Goal: Navigation & Orientation: Understand site structure

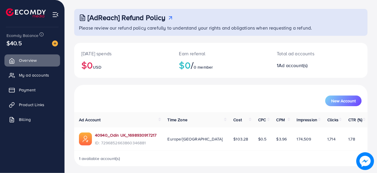
scroll to position [30, 0]
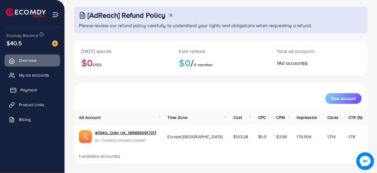
click at [36, 88] on span "Payment" at bounding box center [28, 90] width 17 height 6
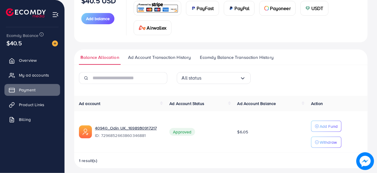
scroll to position [92, 0]
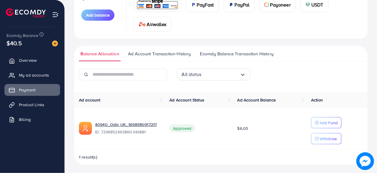
click at [163, 53] on span "Ad Account Transaction History" at bounding box center [159, 54] width 63 height 7
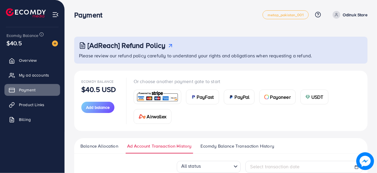
scroll to position [59, 0]
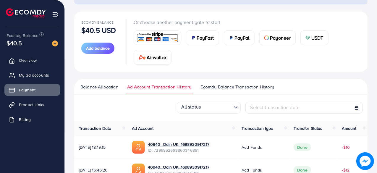
click at [234, 85] on span "Ecomdy Balance Transaction History" at bounding box center [238, 87] width 74 height 7
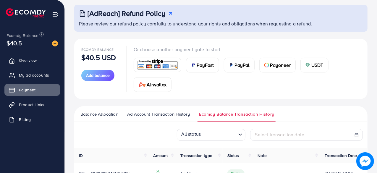
scroll to position [59, 0]
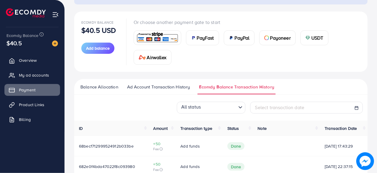
click at [112, 89] on span "Balance Allocation" at bounding box center [99, 87] width 38 height 7
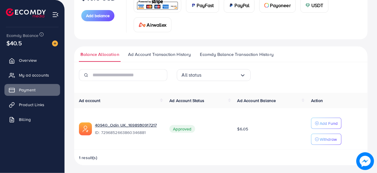
scroll to position [92, 0]
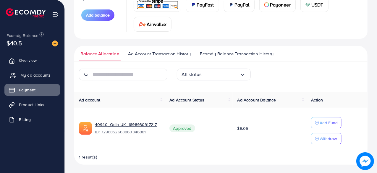
click at [35, 78] on span "My ad accounts" at bounding box center [35, 75] width 30 height 6
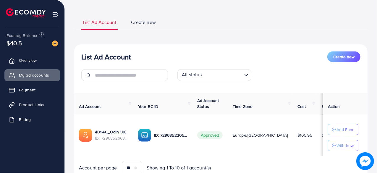
scroll to position [54, 0]
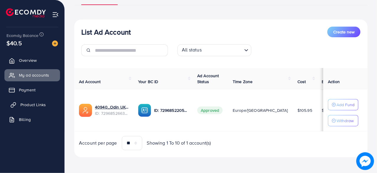
click at [36, 103] on span "Product Links" at bounding box center [32, 105] width 25 height 6
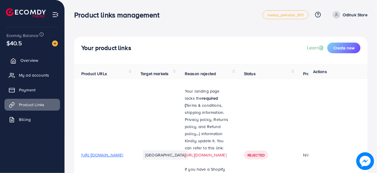
click at [34, 64] on link "Overview" at bounding box center [32, 60] width 56 height 12
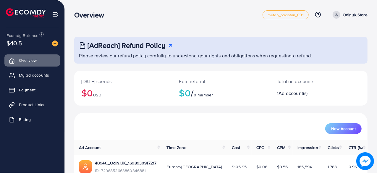
scroll to position [30, 0]
